Goal: Find specific fact: Find specific fact

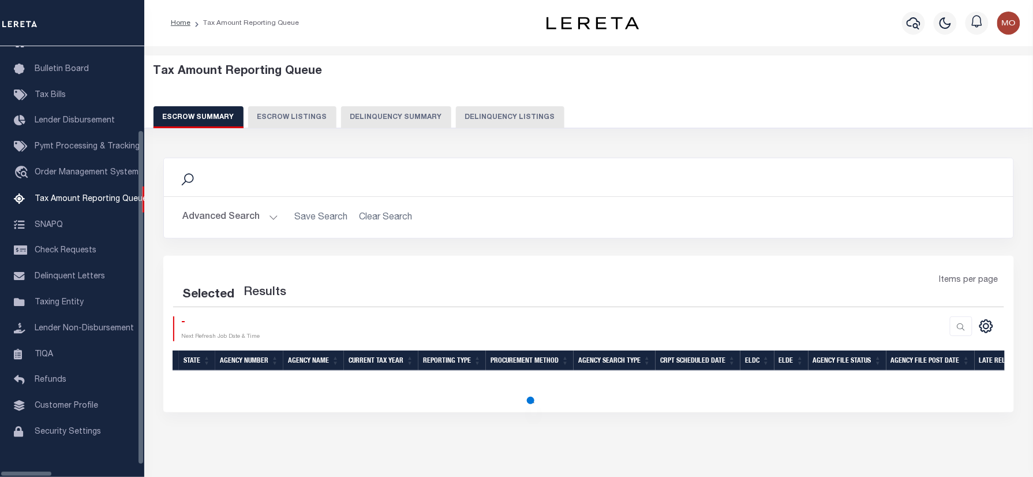
scroll to position [70, 0]
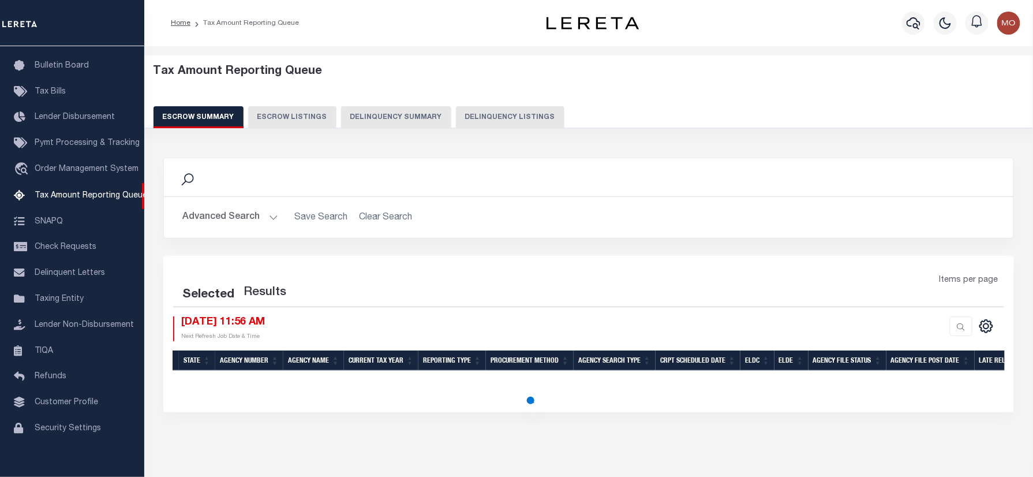
click at [478, 120] on button "Delinquency Listings" at bounding box center [510, 117] width 108 height 22
select select "100"
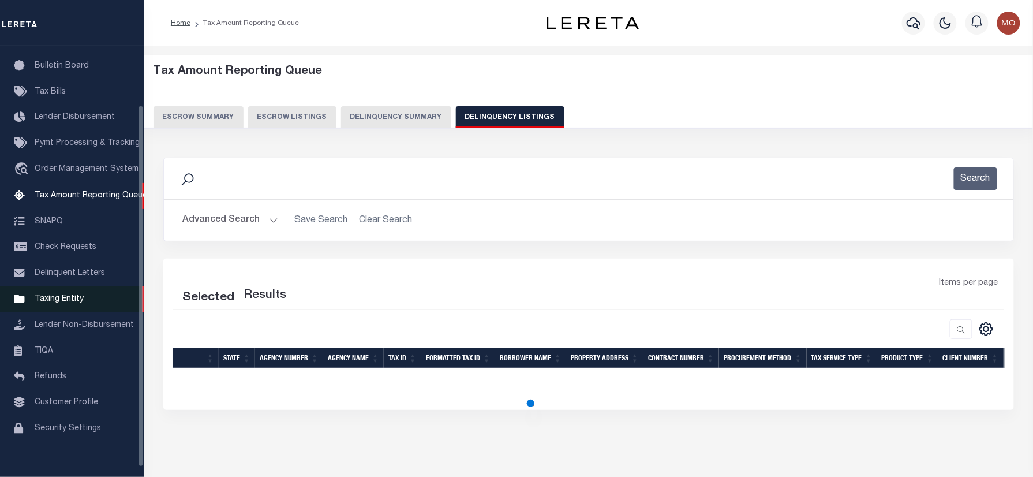
select select "100"
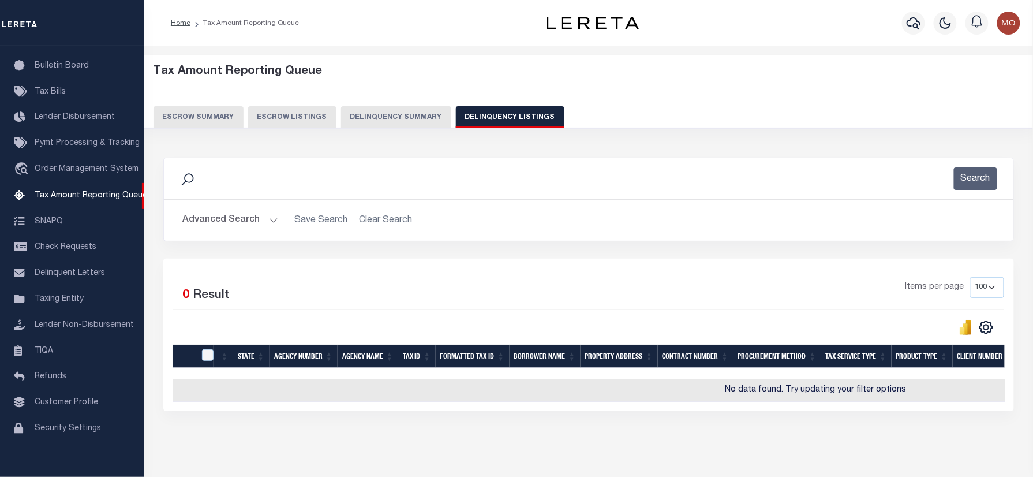
click at [210, 220] on button "Advanced Search" at bounding box center [230, 220] width 96 height 23
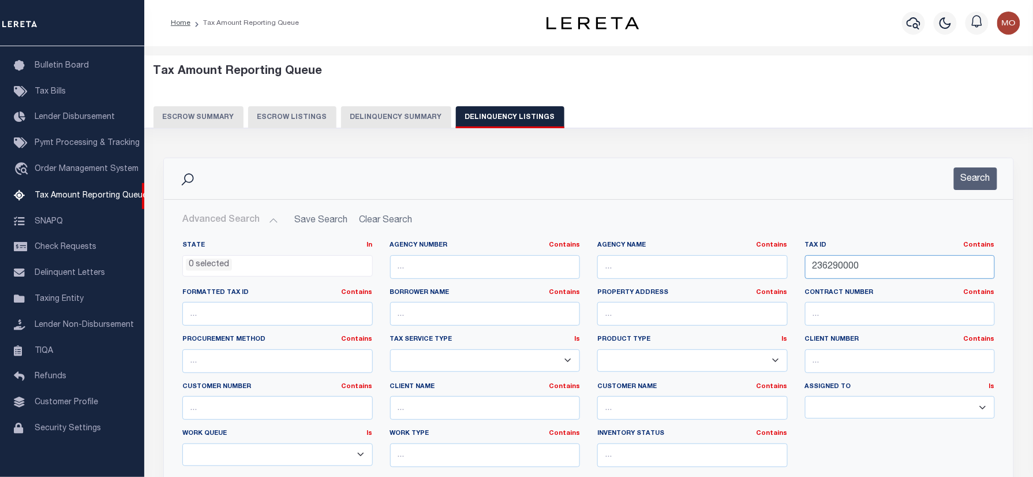
drag, startPoint x: 886, startPoint y: 263, endPoint x: 763, endPoint y: 276, distance: 124.1
click at [765, 275] on div "State In In AK AL AR AZ CA CO CT DC DE FL GA GU HI IA ID IL IN KS KY LA MA MD M…" at bounding box center [589, 358] width 830 height 235
click at [654, 264] on input "text" at bounding box center [692, 267] width 190 height 24
paste input "HARRIS COUNTY MUD 5"
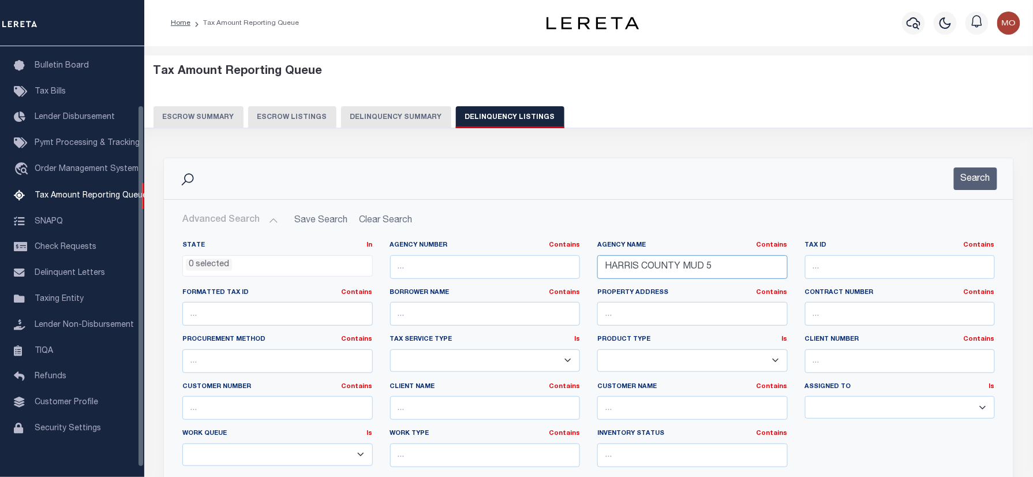
type input "HARRIS COUNTY MUD 5"
click at [212, 261] on li "0 selected" at bounding box center [209, 265] width 46 height 13
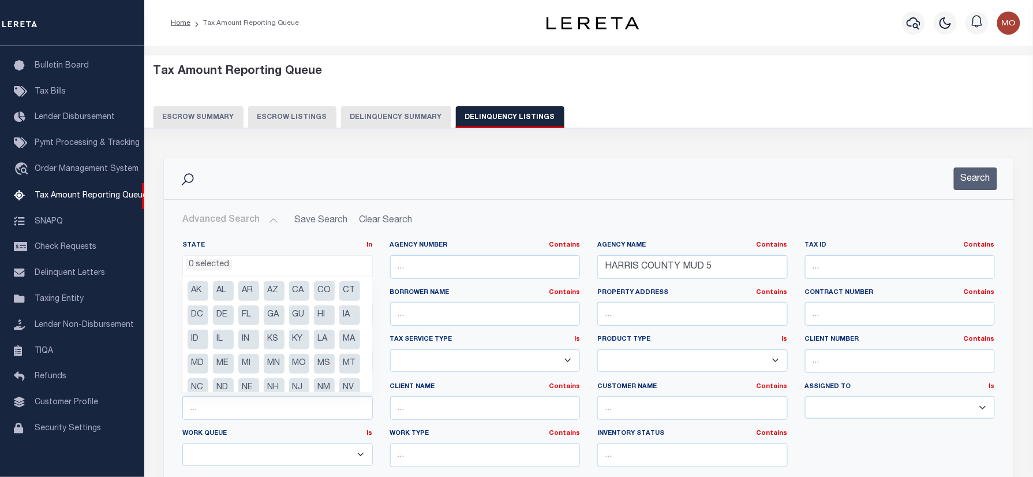
scroll to position [107, 0]
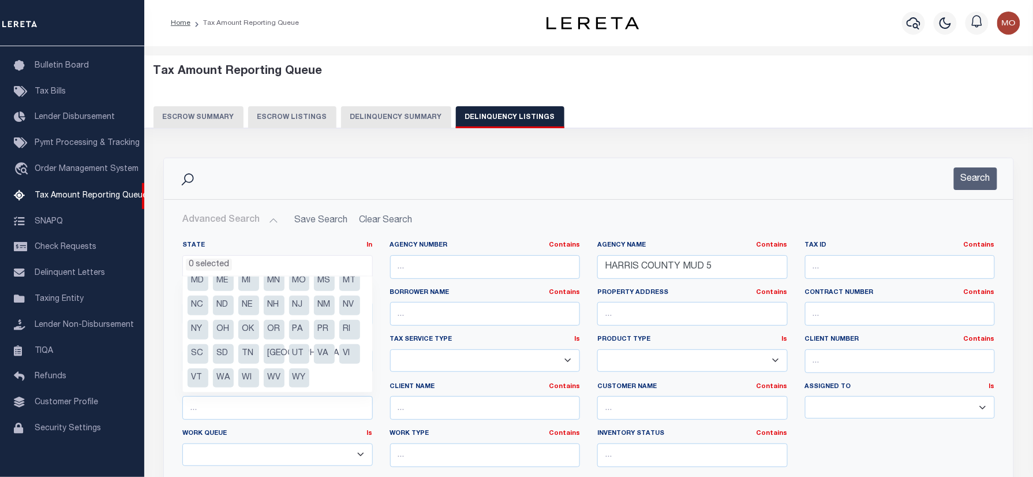
click at [277, 355] on li "[GEOGRAPHIC_DATA]" at bounding box center [274, 354] width 21 height 20
select select "[GEOGRAPHIC_DATA]"
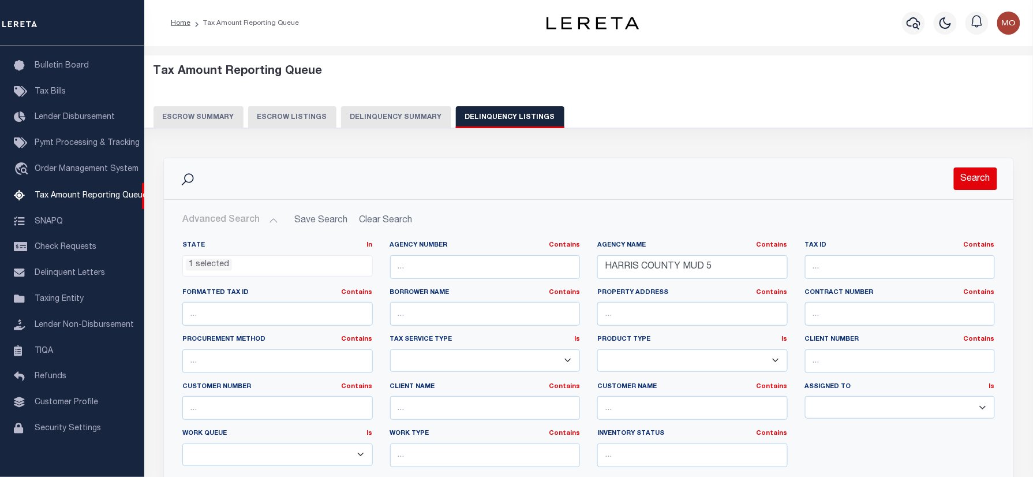
click at [986, 175] on button "Search" at bounding box center [975, 178] width 43 height 23
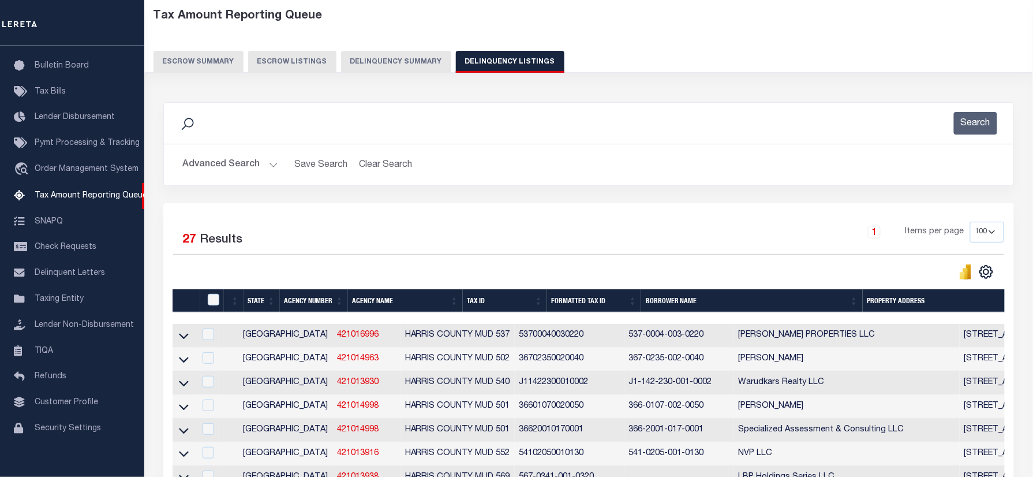
scroll to position [153, 0]
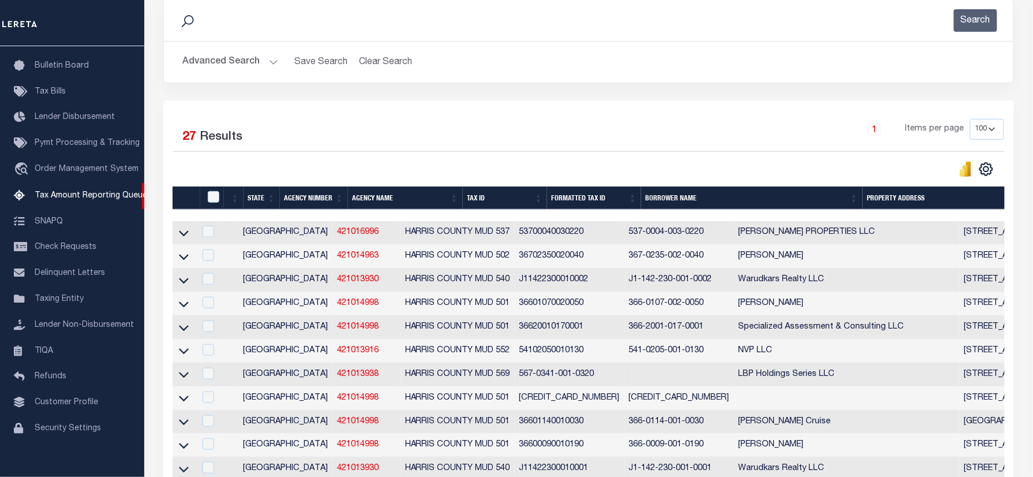
scroll to position [132, 0]
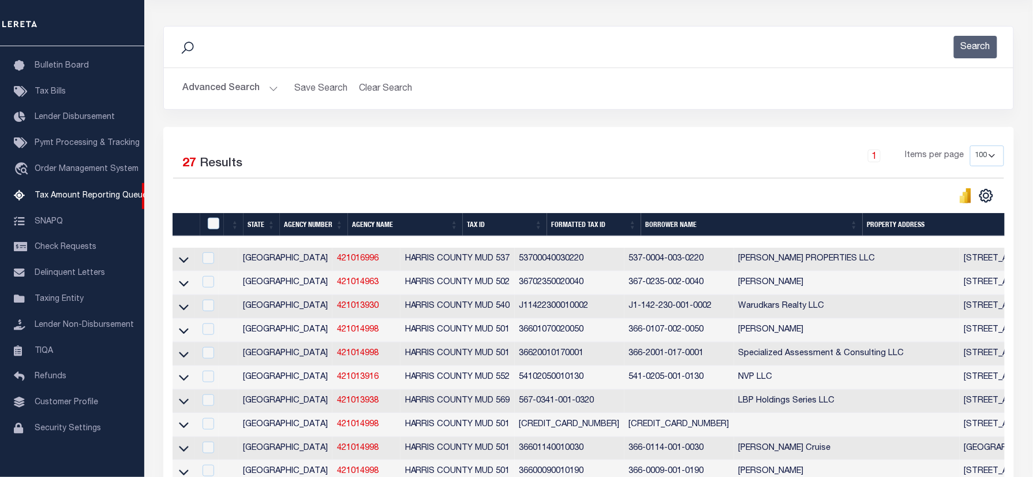
click at [803, 74] on div "Advanced Search Save Search Clear Search tblassign_wrapper_dynamictable_____Def…" at bounding box center [588, 88] width 849 height 41
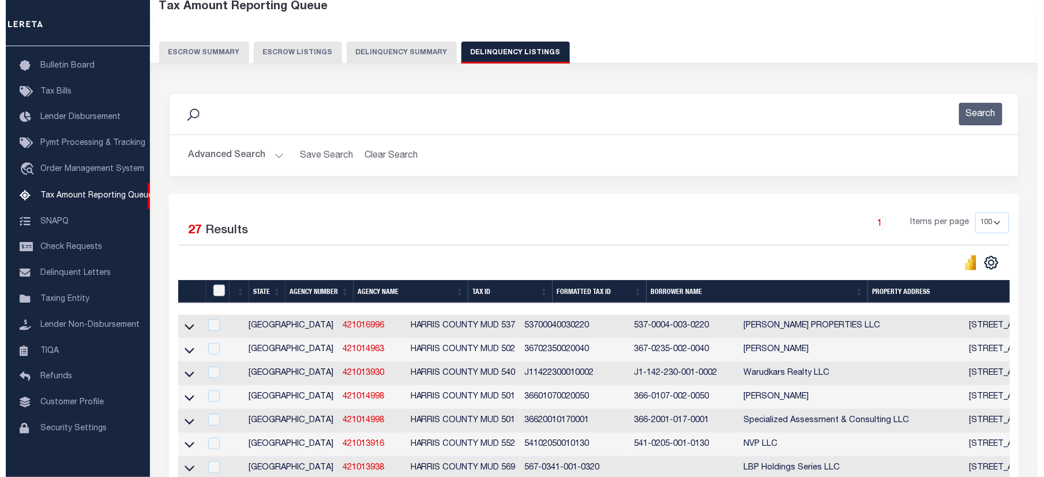
scroll to position [0, 0]
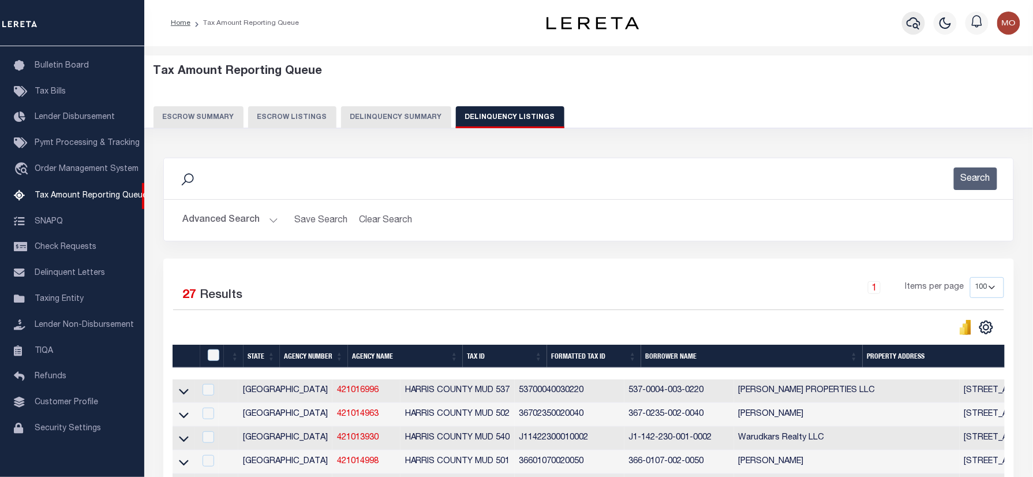
click at [908, 21] on icon "button" at bounding box center [914, 23] width 14 height 12
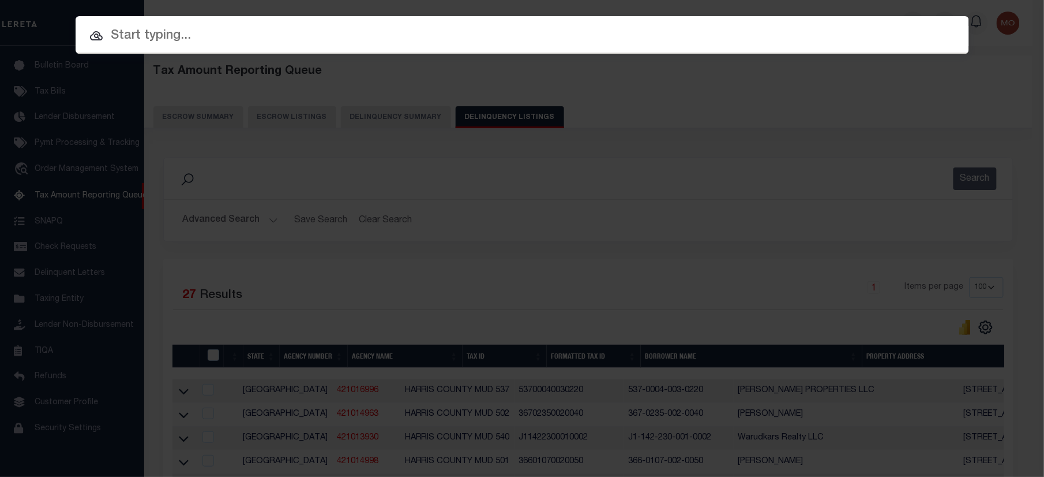
click at [220, 40] on input "text" at bounding box center [523, 36] width 894 height 20
paste input "900006418"
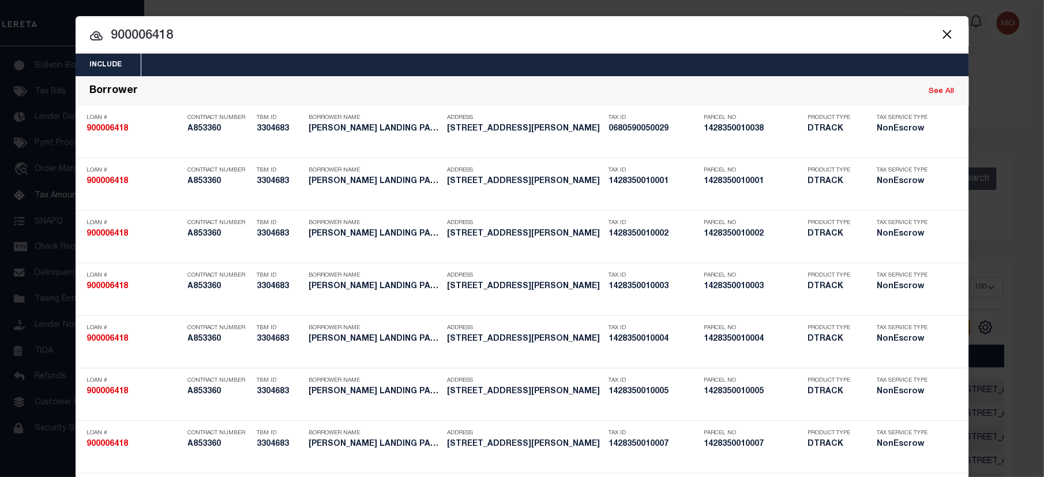
type input "900006418"
click at [205, 38] on input "900006418" at bounding box center [523, 36] width 894 height 20
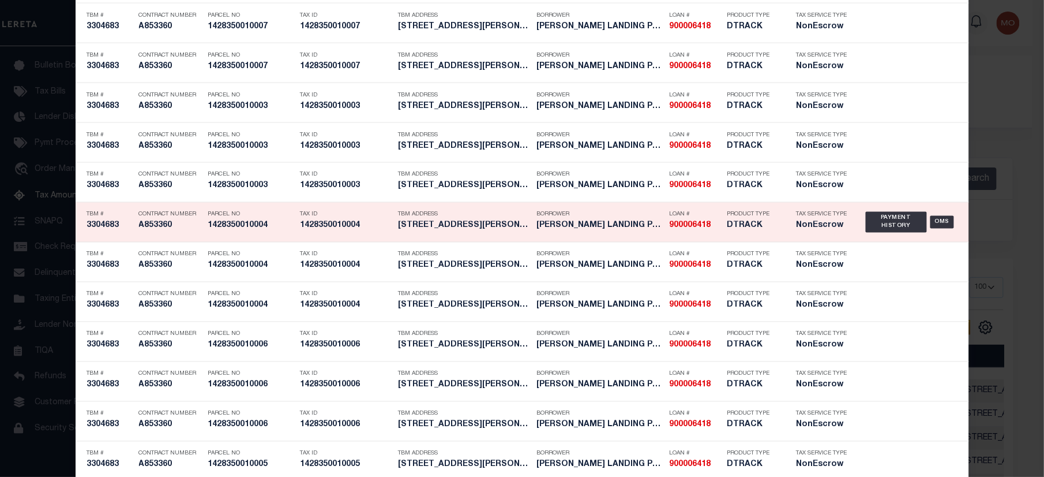
click at [301, 232] on div "Tax ID 1428350010004" at bounding box center [347, 221] width 92 height 33
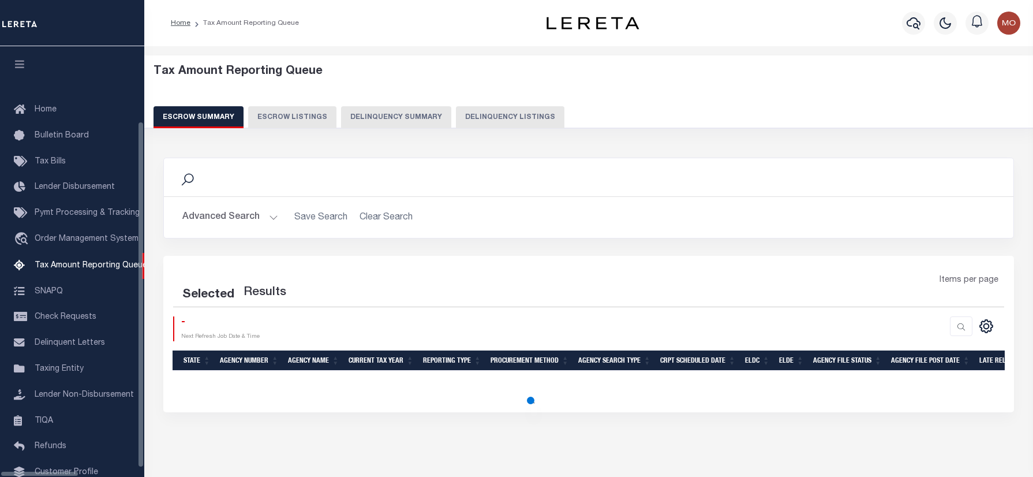
select select "100"
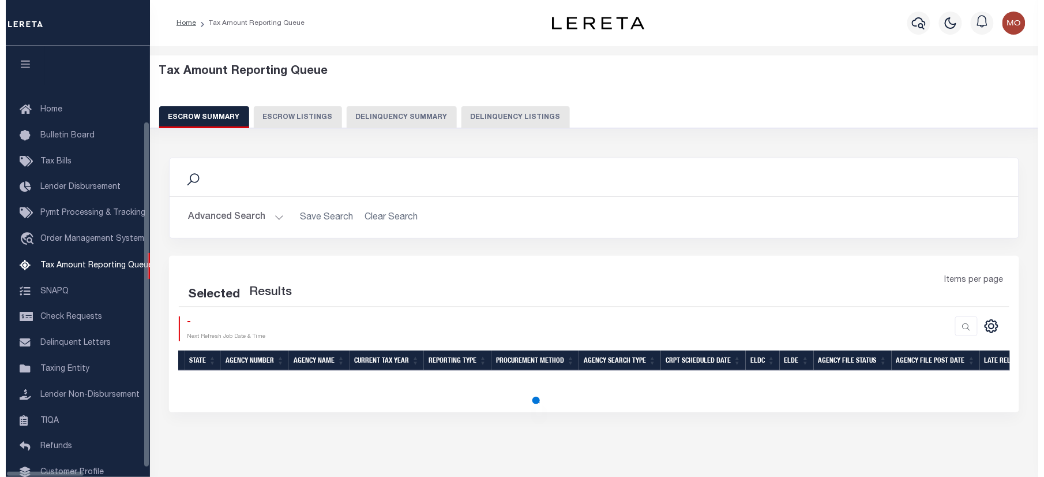
scroll to position [70, 0]
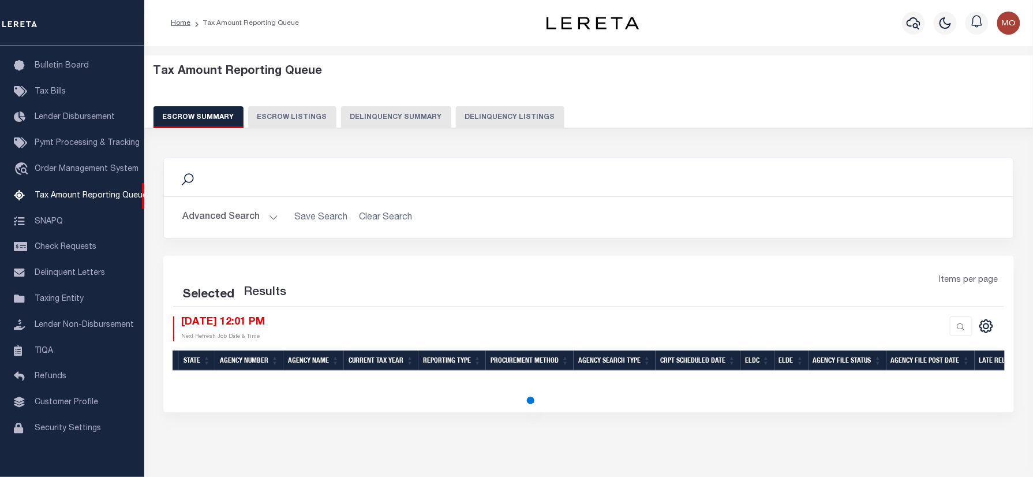
click at [898, 28] on div at bounding box center [913, 23] width 32 height 40
click at [911, 22] on icon "button" at bounding box center [914, 23] width 14 height 14
select select "100"
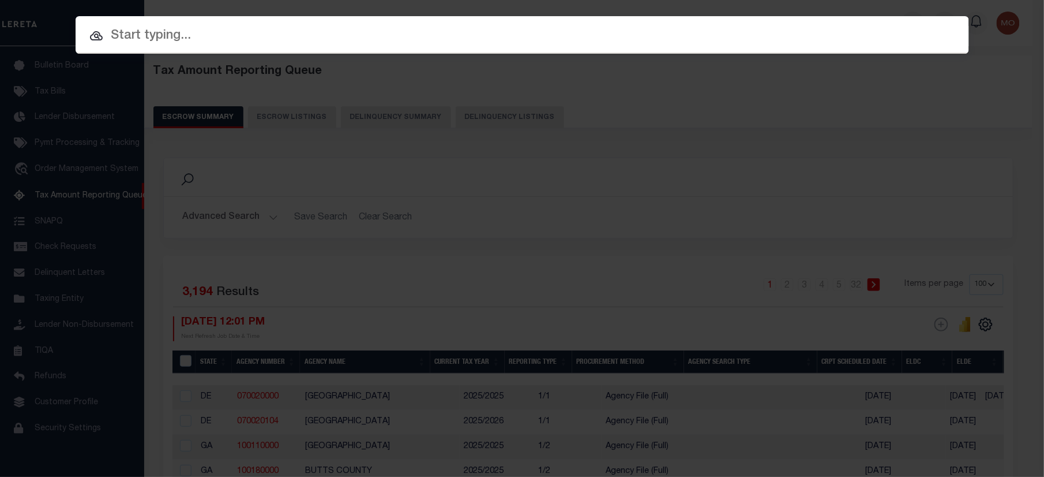
click at [195, 35] on input "text" at bounding box center [523, 36] width 894 height 20
paste input "1428350010007"
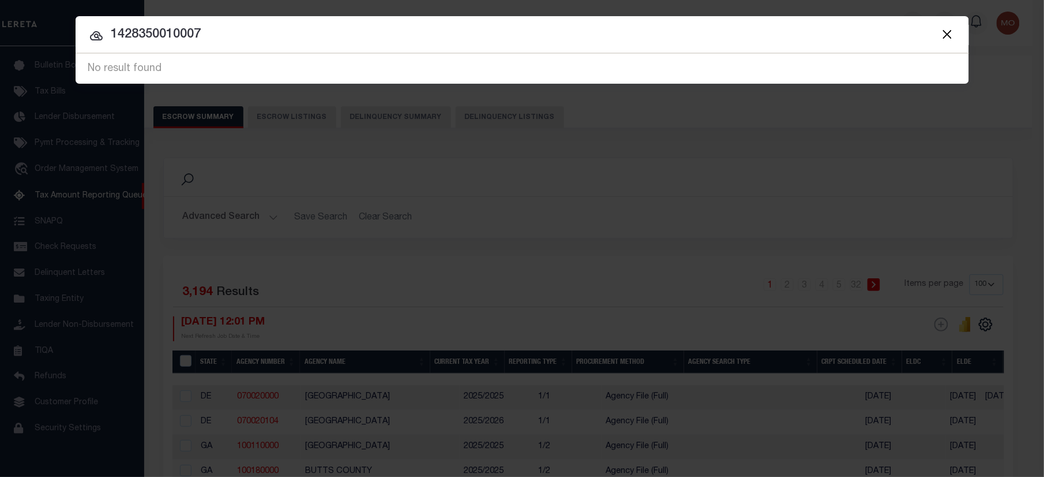
click at [108, 33] on input "1428350010007" at bounding box center [523, 35] width 894 height 20
type input "01428350010007"
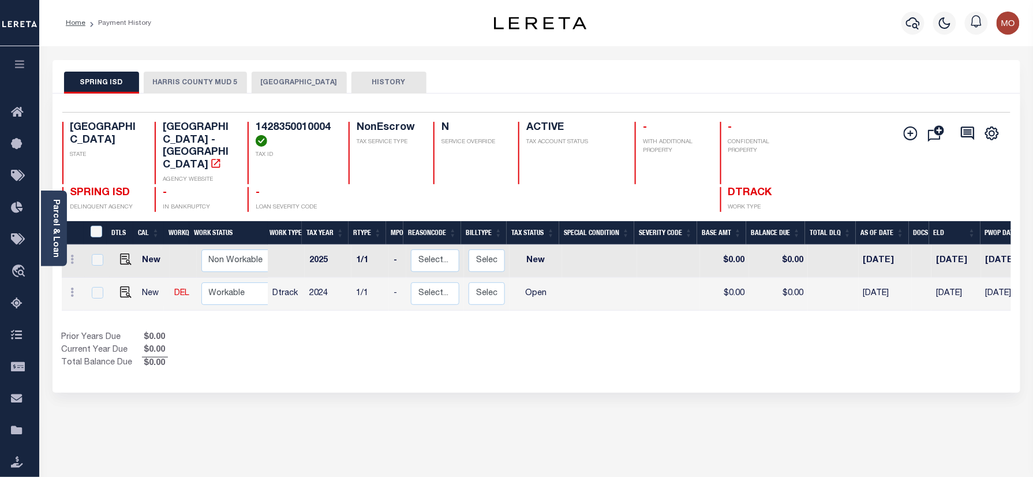
click at [275, 86] on button "[GEOGRAPHIC_DATA]" at bounding box center [299, 83] width 95 height 22
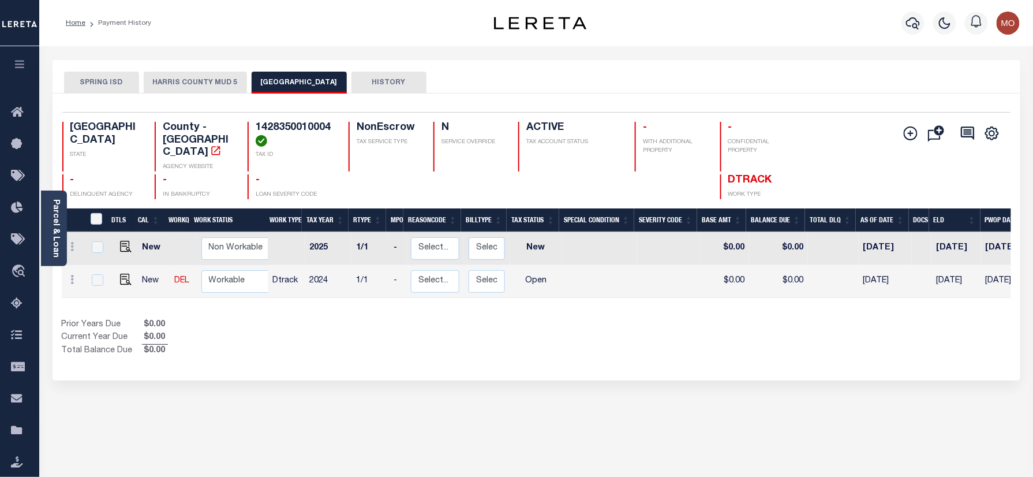
click at [280, 123] on h4 "1428350010004" at bounding box center [295, 134] width 79 height 25
copy h4 "1428350010004"
